Goal: Transaction & Acquisition: Purchase product/service

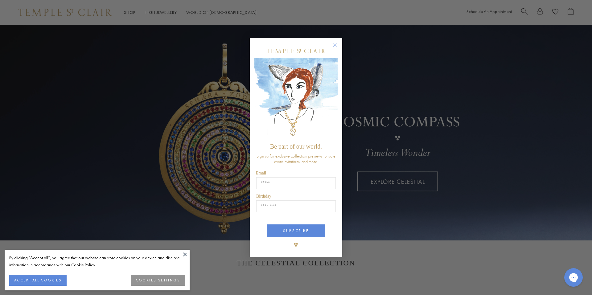
drag, startPoint x: 337, startPoint y: 45, endPoint x: 335, endPoint y: 48, distance: 4.1
click at [337, 45] on circle "Close dialog" at bounding box center [334, 44] width 7 height 7
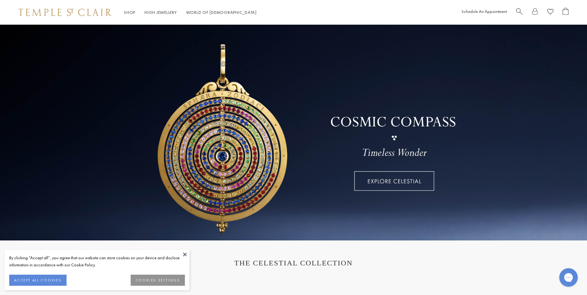
click at [149, 284] on button "COOKIES SETTINGS" at bounding box center [158, 280] width 54 height 11
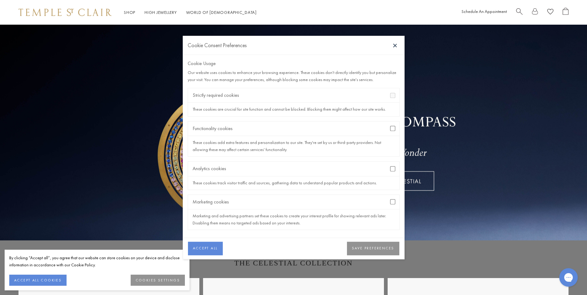
click at [392, 166] on div "Analytics cookies" at bounding box center [293, 168] width 211 height 14
click at [393, 200] on div "Marketing cookies" at bounding box center [293, 202] width 211 height 14
click at [392, 206] on div "Marketing cookies" at bounding box center [293, 202] width 211 height 14
click at [372, 249] on button "SAVE PREFERENCES" at bounding box center [373, 249] width 52 height 14
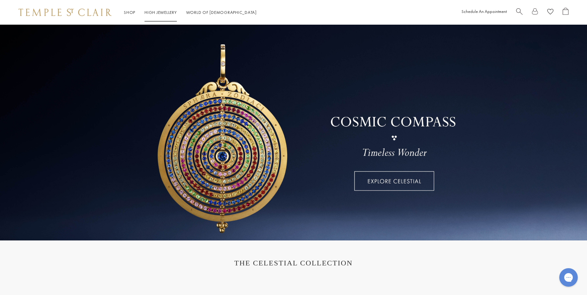
click at [158, 15] on li "High Jewellery High Jewellery" at bounding box center [161, 13] width 32 height 8
click at [156, 12] on link "High Jewellery High Jewellery" at bounding box center [161, 13] width 32 height 6
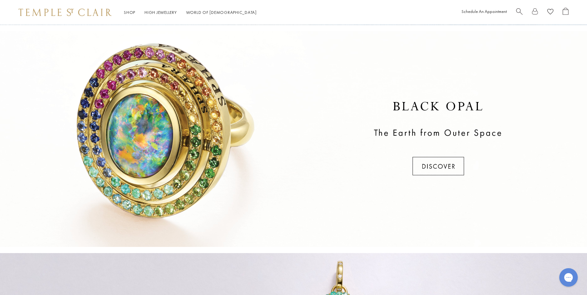
scroll to position [218, 0]
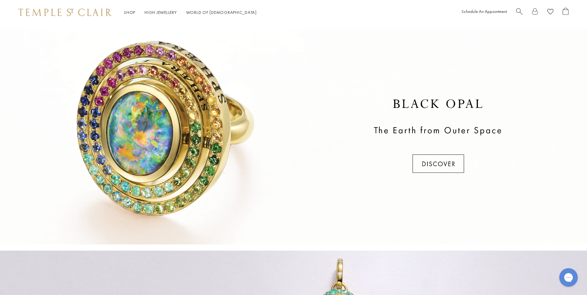
click at [423, 161] on div at bounding box center [293, 137] width 587 height 216
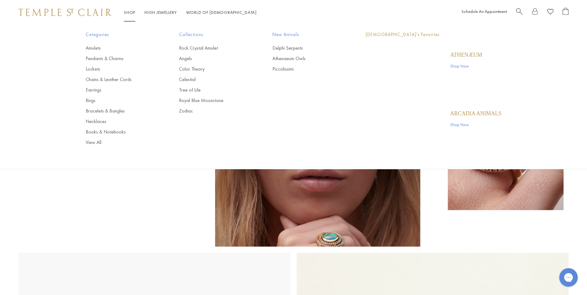
click at [128, 12] on link "Shop Shop" at bounding box center [129, 13] width 11 height 6
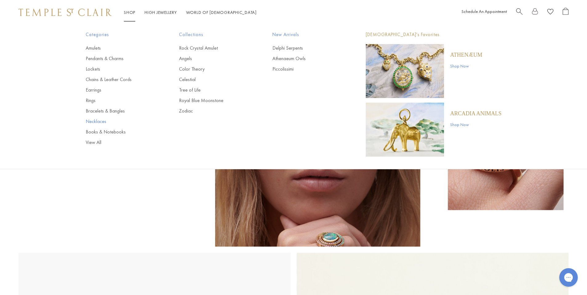
click at [98, 123] on link "Necklaces" at bounding box center [120, 121] width 69 height 7
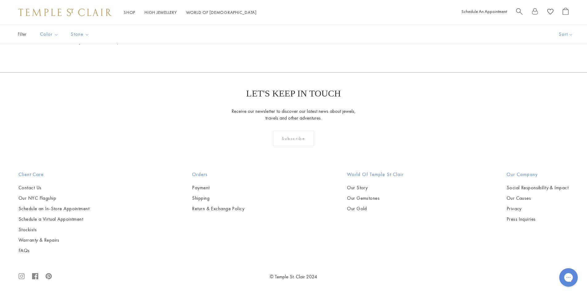
scroll to position [1910, 0]
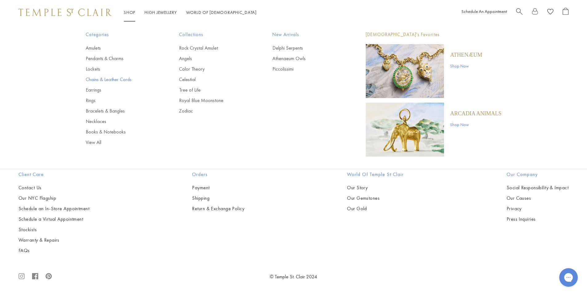
click at [101, 80] on link "Chains & Leather Cords" at bounding box center [120, 79] width 69 height 7
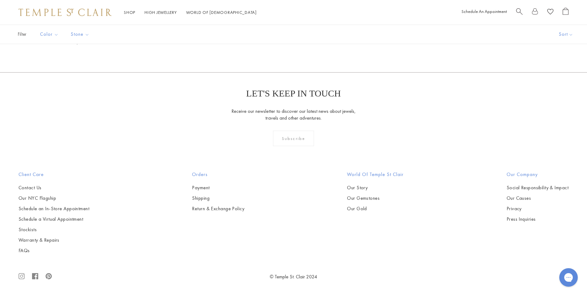
scroll to position [585, 0]
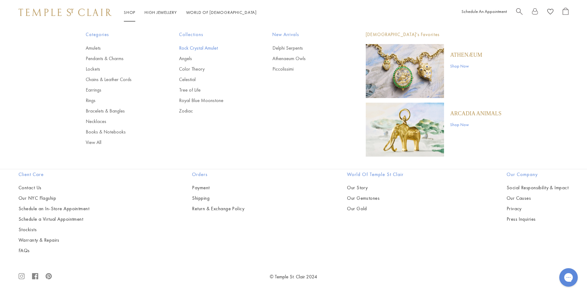
click at [198, 47] on link "Rock Crystal Amulet" at bounding box center [213, 48] width 69 height 7
